Goal: Information Seeking & Learning: Learn about a topic

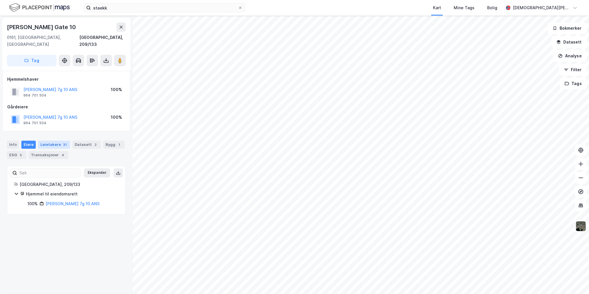
click at [57, 141] on div "Leietakere 31" at bounding box center [54, 145] width 32 height 8
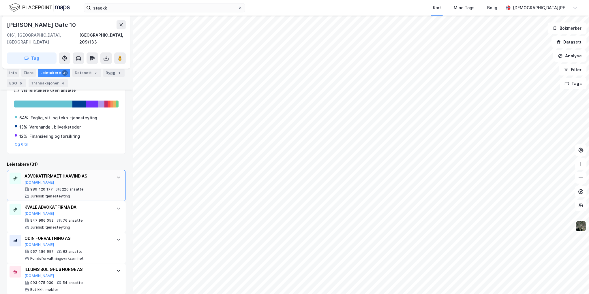
scroll to position [115, 0]
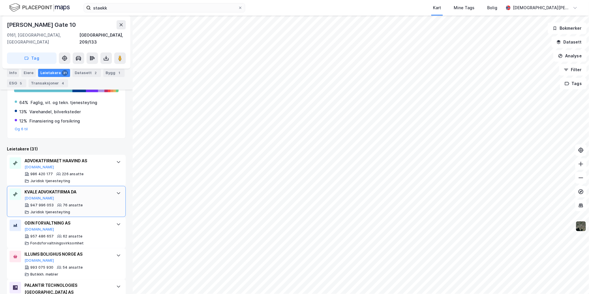
click at [104, 190] on div "KVALE ADVOKATFIRMA DA [DOMAIN_NAME]" at bounding box center [68, 195] width 86 height 12
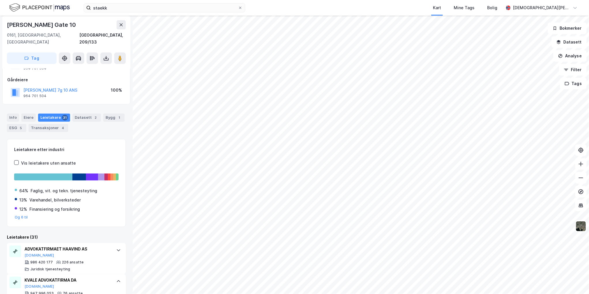
scroll to position [0, 0]
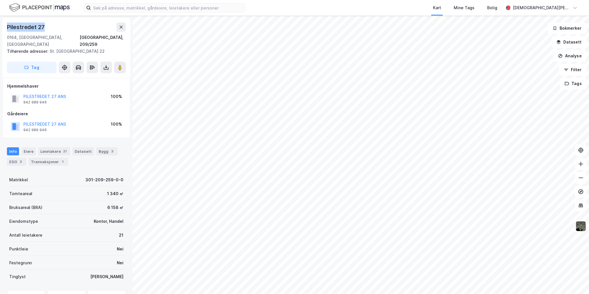
drag, startPoint x: 48, startPoint y: 27, endPoint x: 1, endPoint y: 27, distance: 47.3
click at [1, 27] on div "Pilestredet 27 0164, Oslo, Oslo Oslo, 209/259 Tilhørende adresser: St. Olavs Ga…" at bounding box center [66, 155] width 133 height 279
copy div "Pilestredet 27"
